Goal: Task Accomplishment & Management: Manage account settings

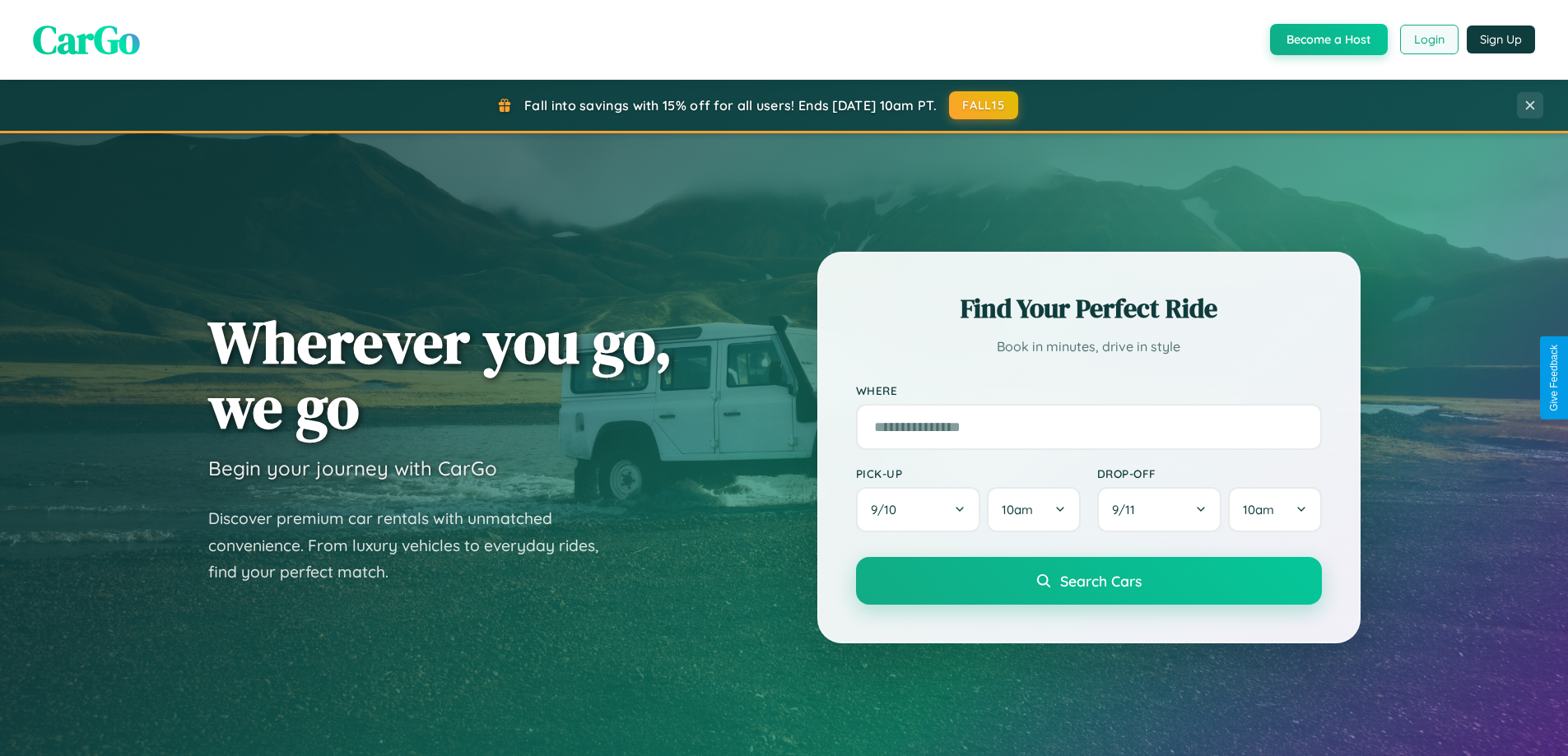
click at [1427, 40] on button "Login" at bounding box center [1428, 40] width 58 height 30
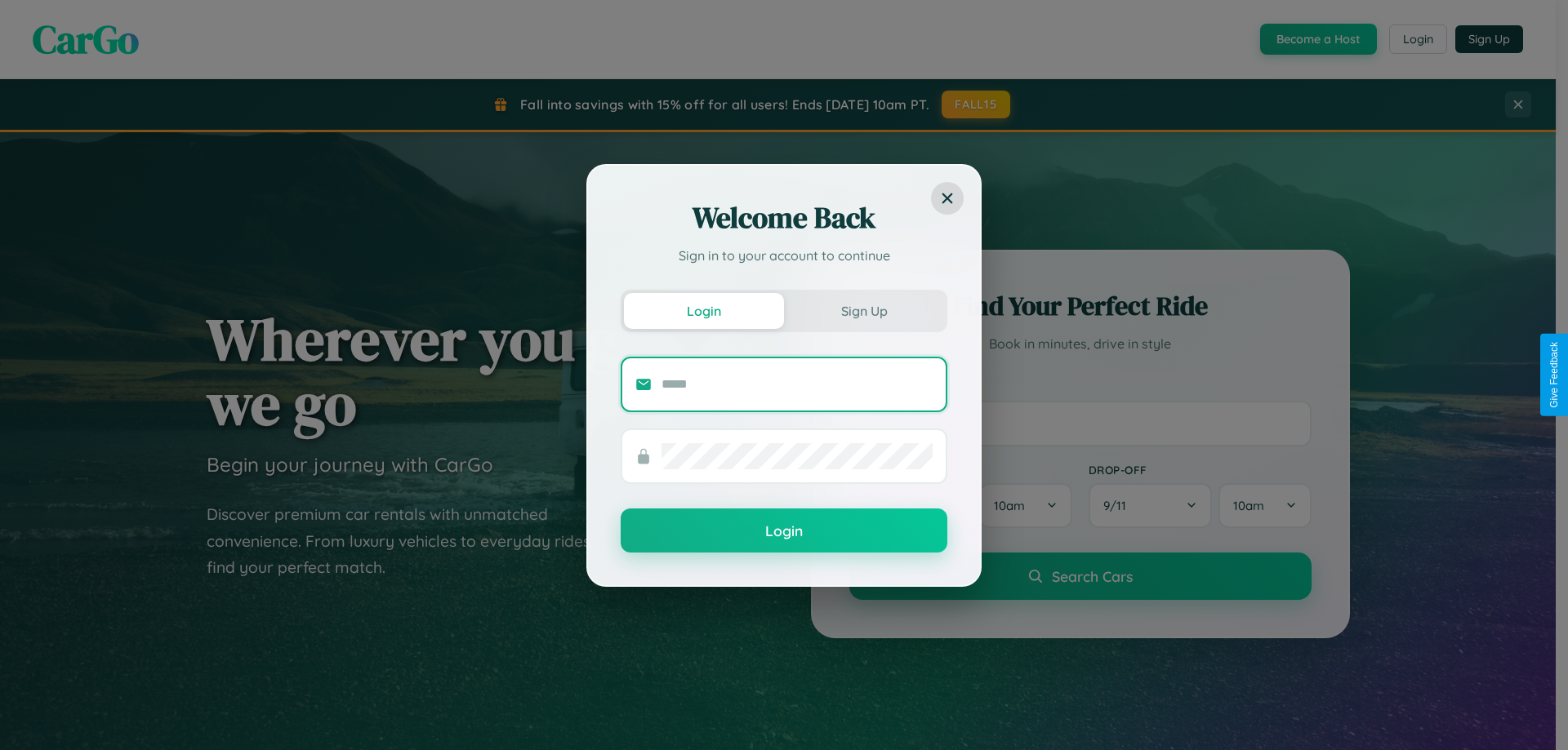
click at [797, 384] on input "text" at bounding box center [797, 385] width 271 height 26
type input "**********"
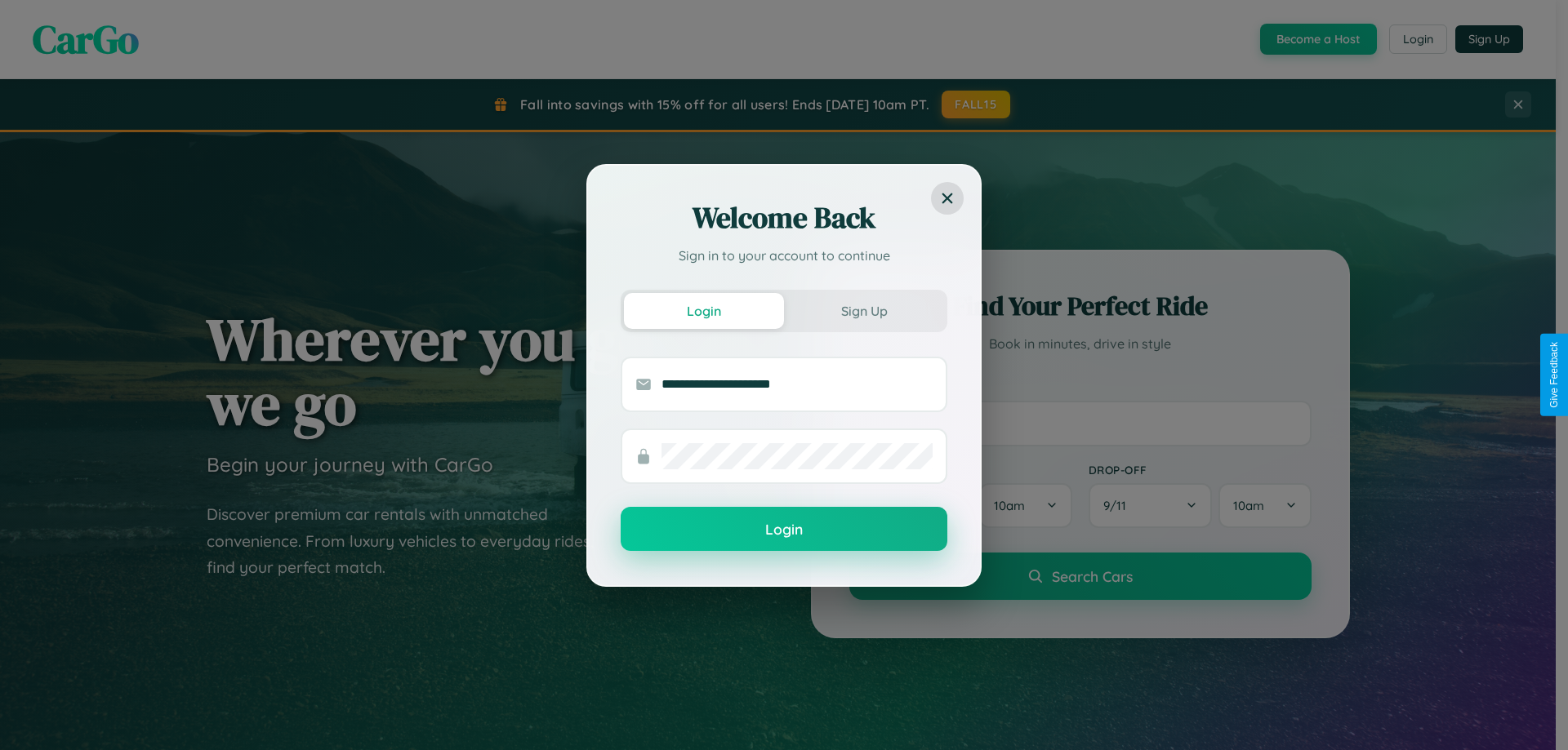
click at [784, 530] on button "Login" at bounding box center [784, 529] width 327 height 44
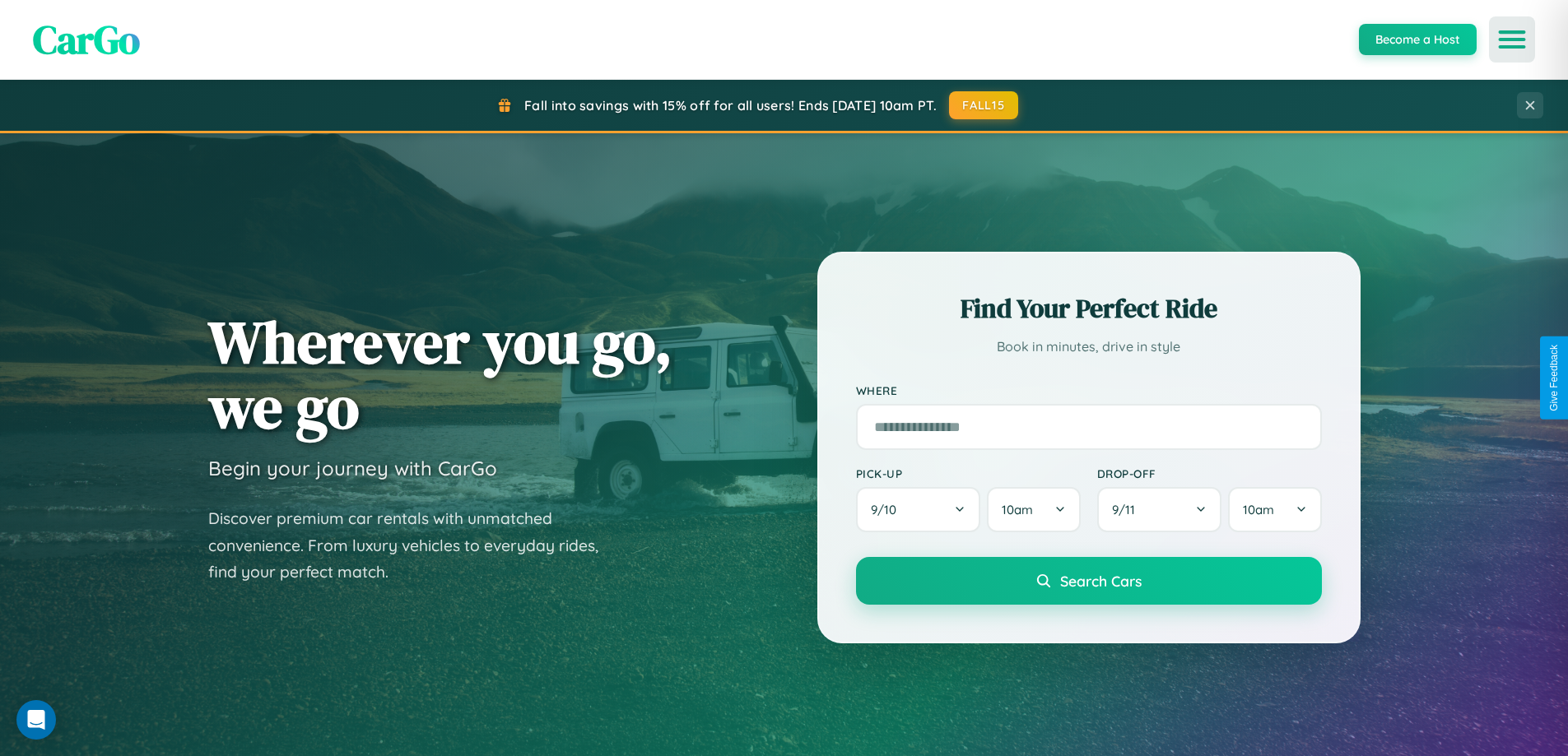
click at [1512, 40] on icon "Open menu" at bounding box center [1512, 40] width 24 height 15
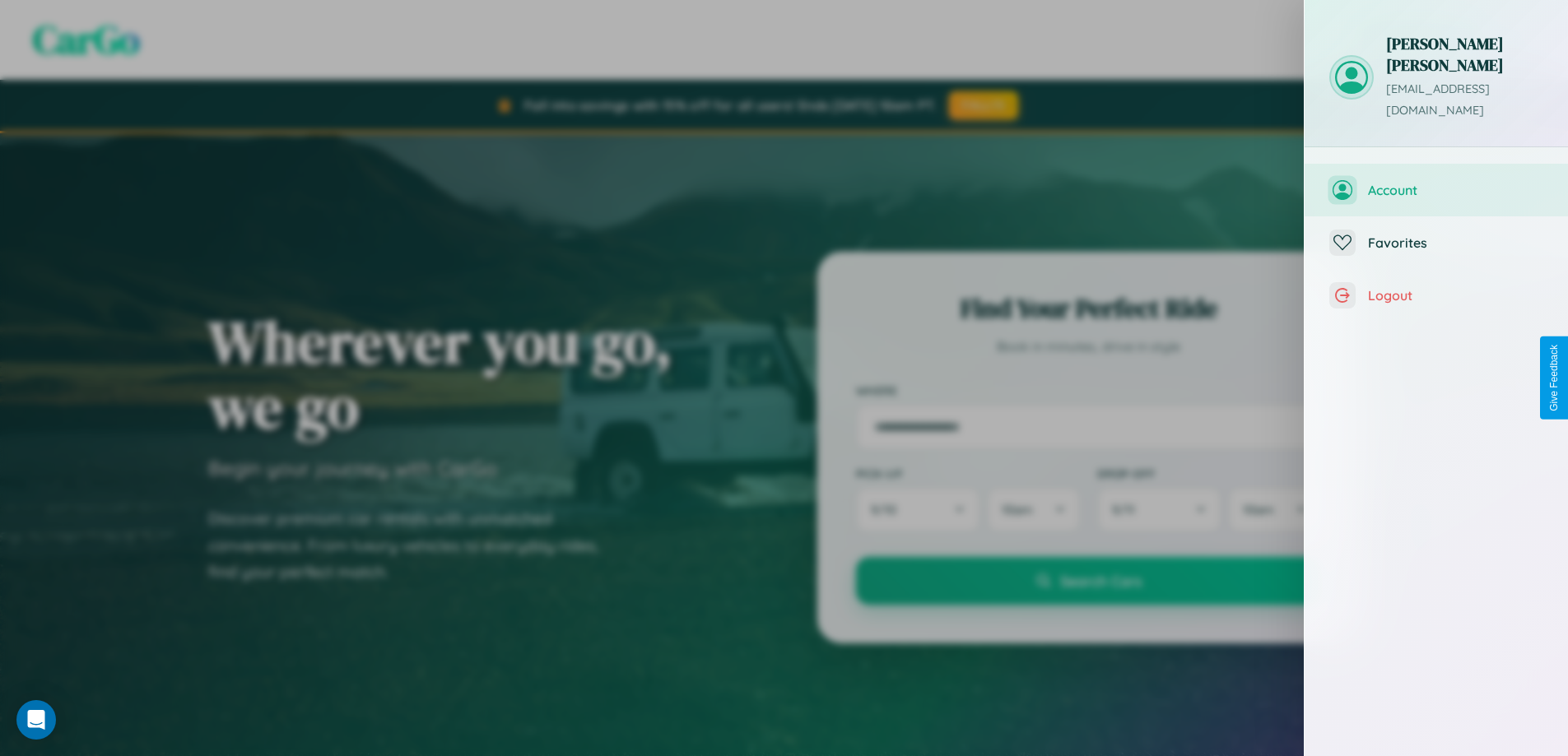
click at [1436, 182] on span "Account" at bounding box center [1454, 191] width 175 height 17
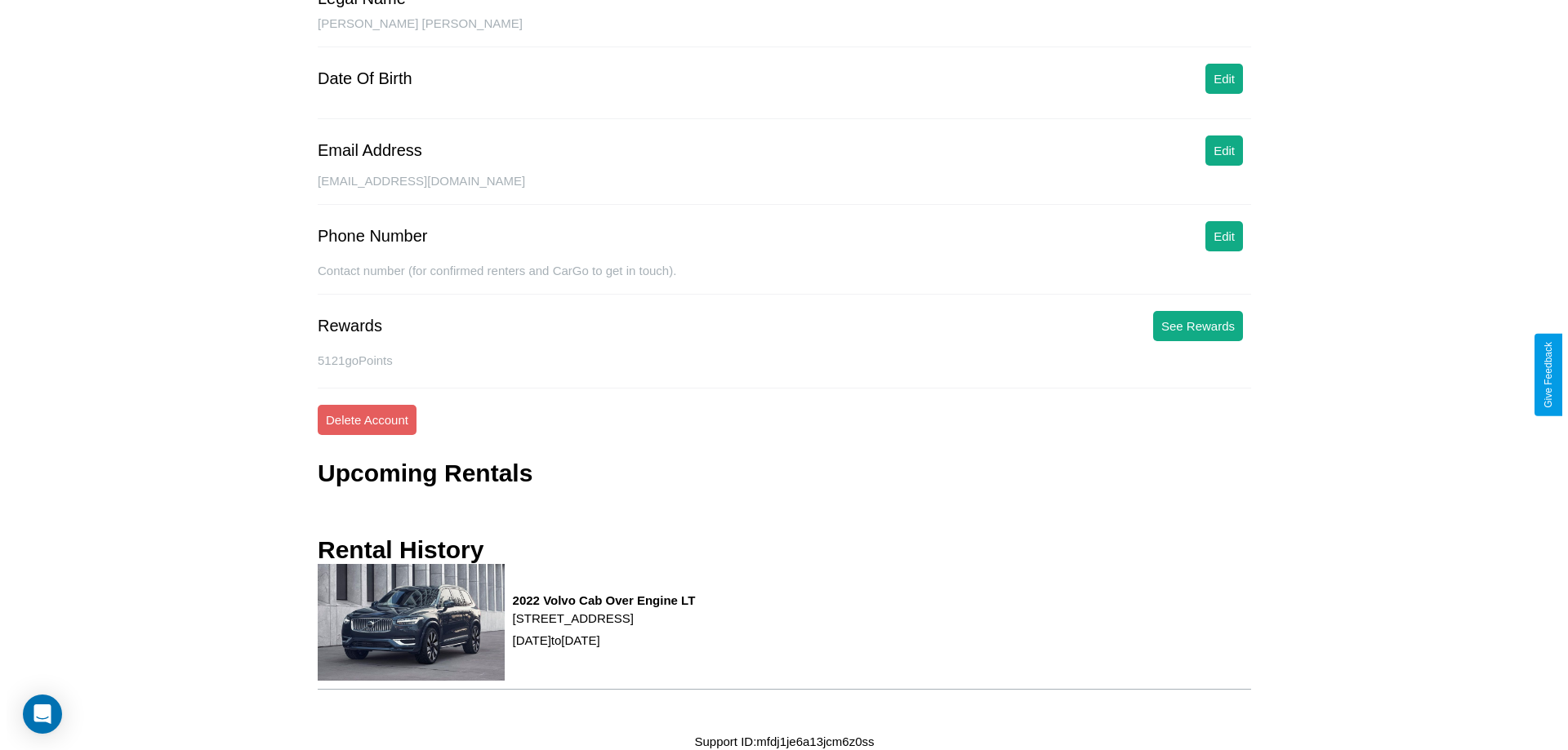
scroll to position [165, 0]
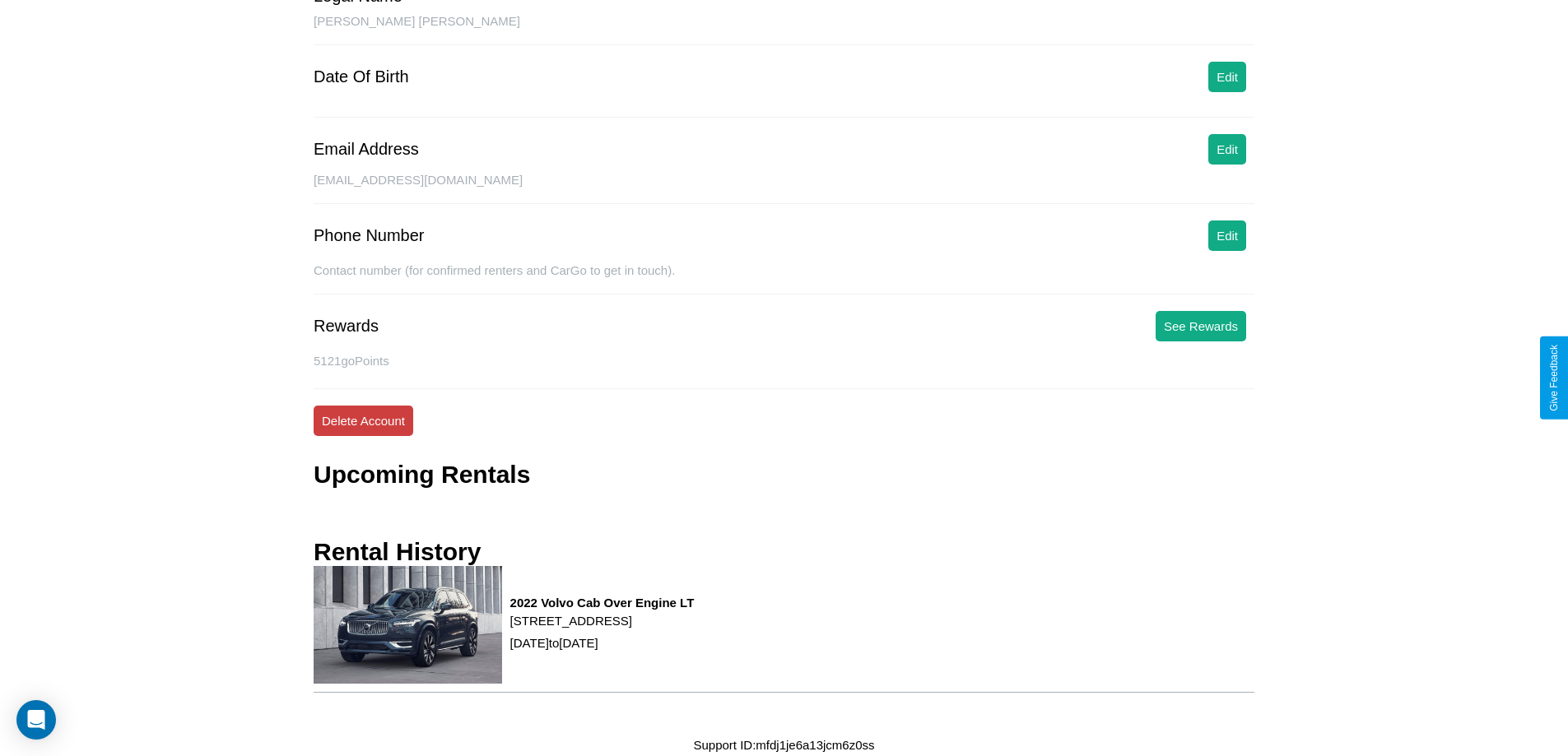
click at [363, 421] on button "Delete Account" at bounding box center [364, 421] width 100 height 31
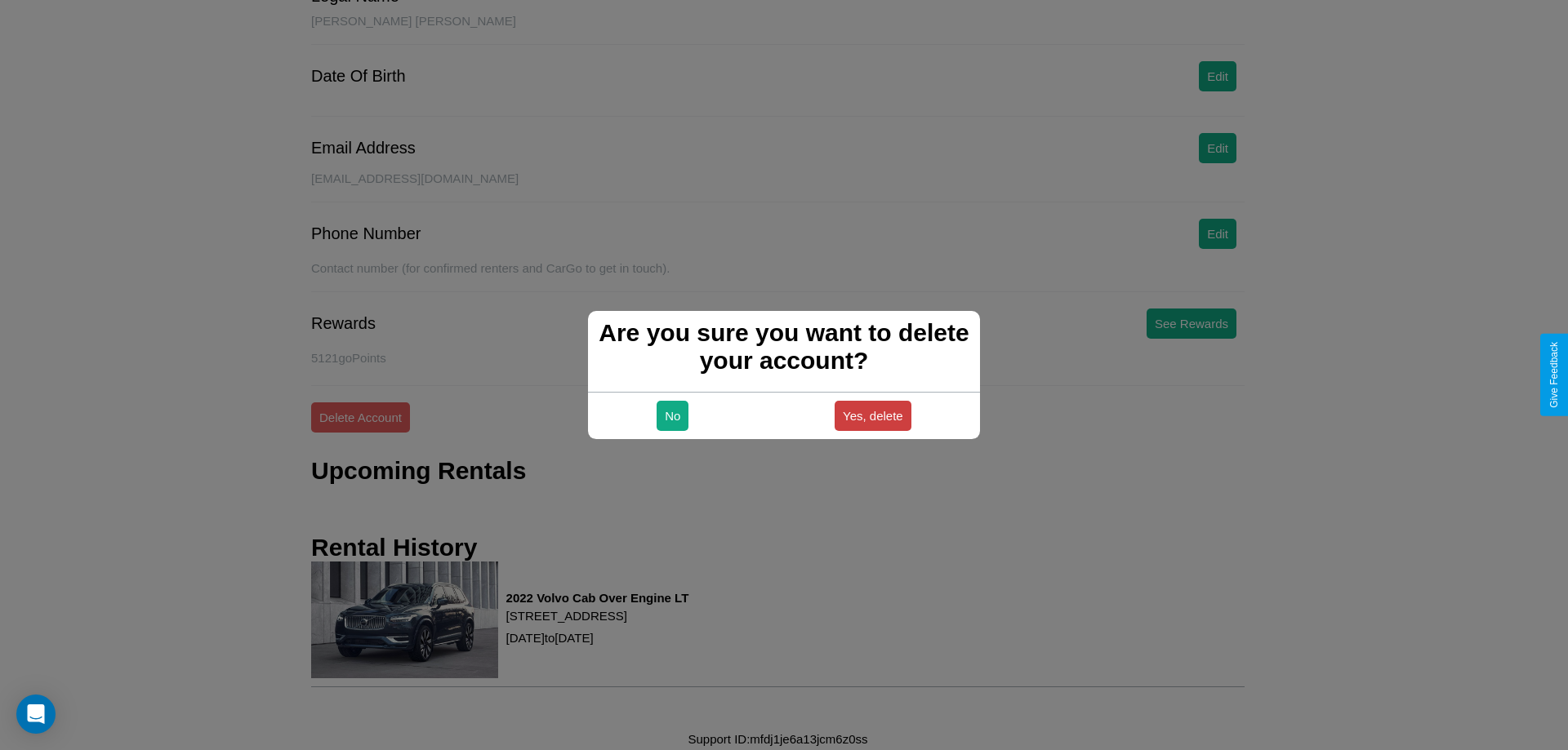
click at [872, 416] on button "Yes, delete" at bounding box center [873, 416] width 77 height 30
